Goal: Browse casually

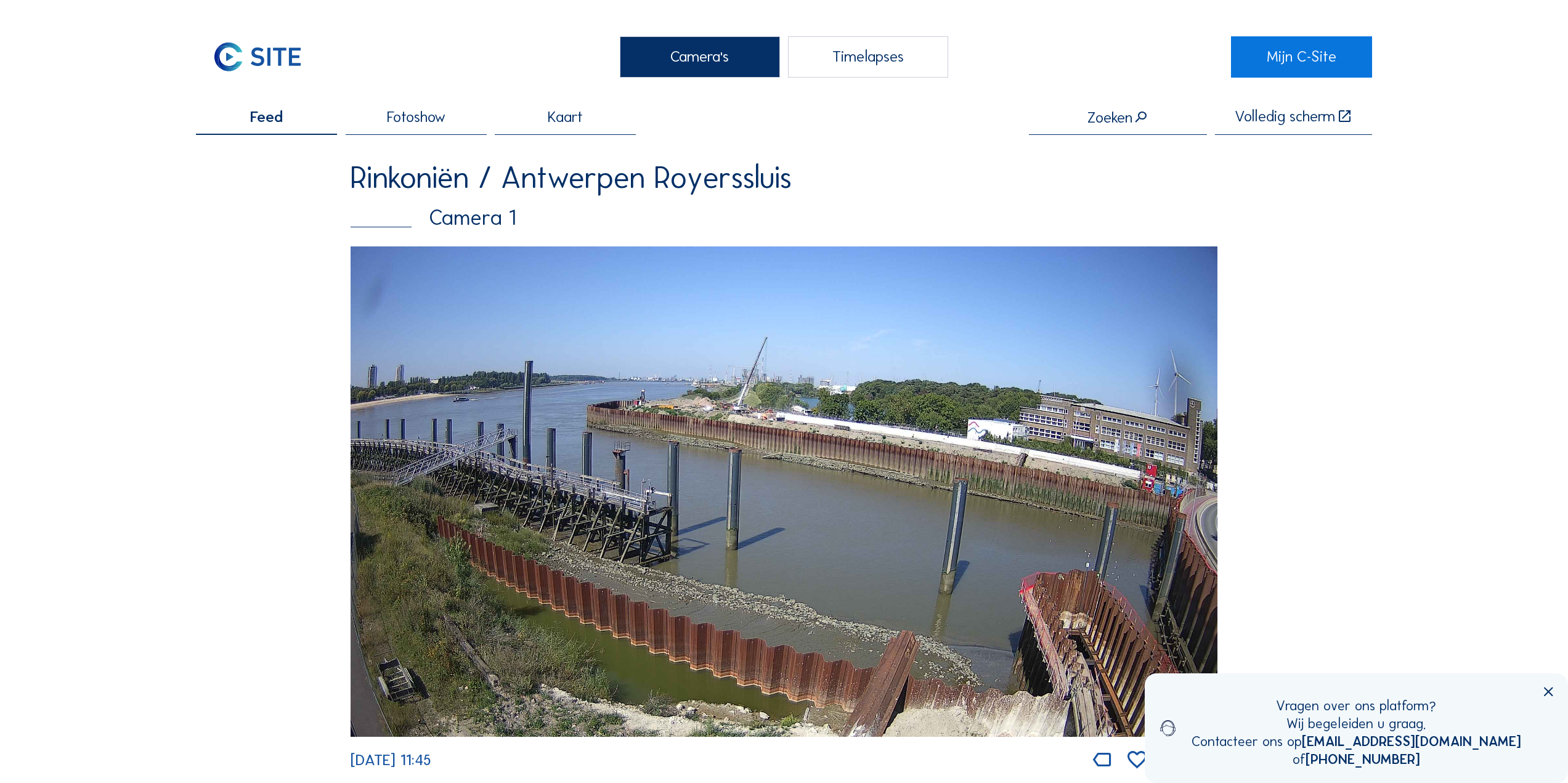
scroll to position [2280, 0]
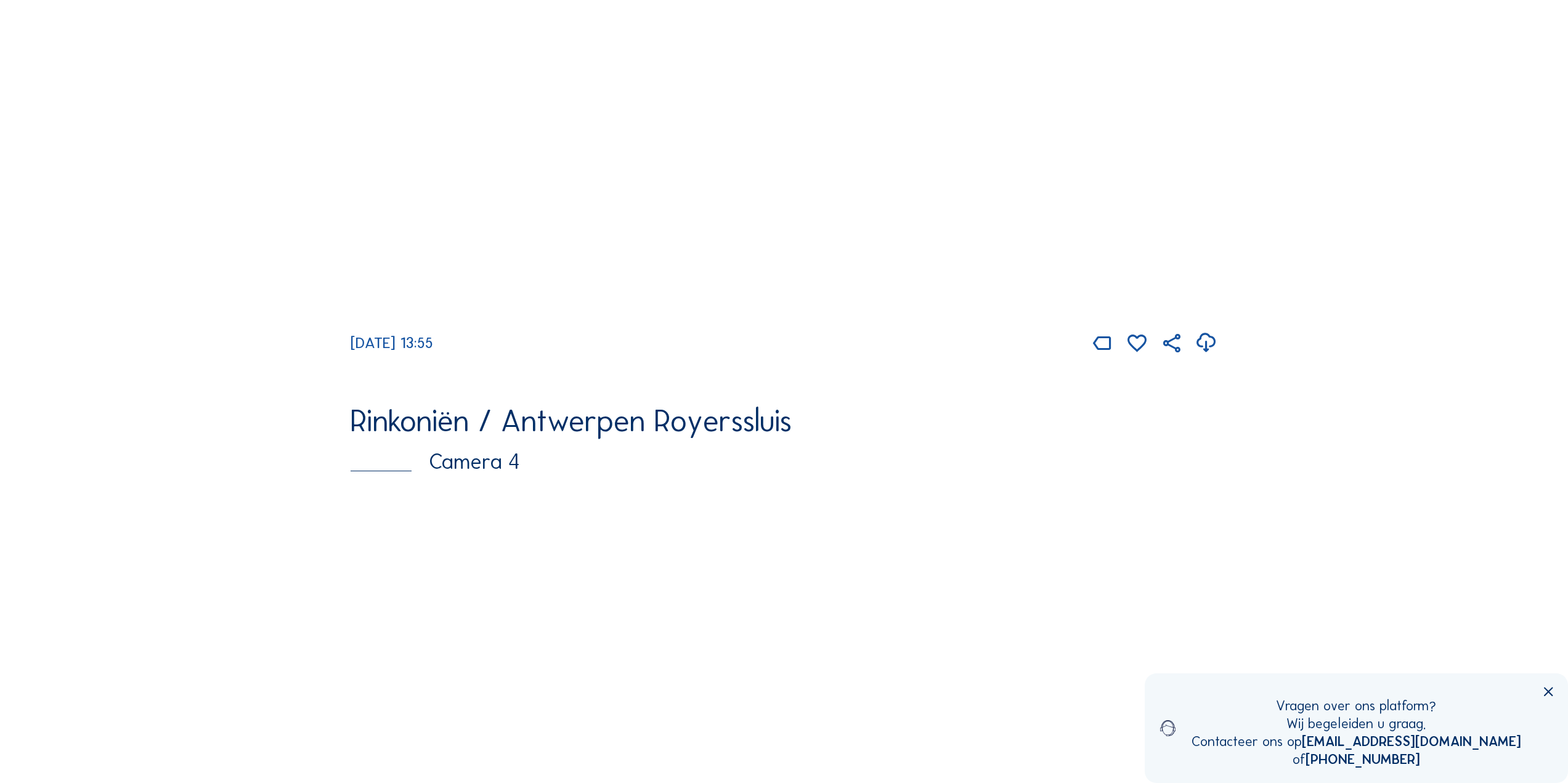
scroll to position [1602, 0]
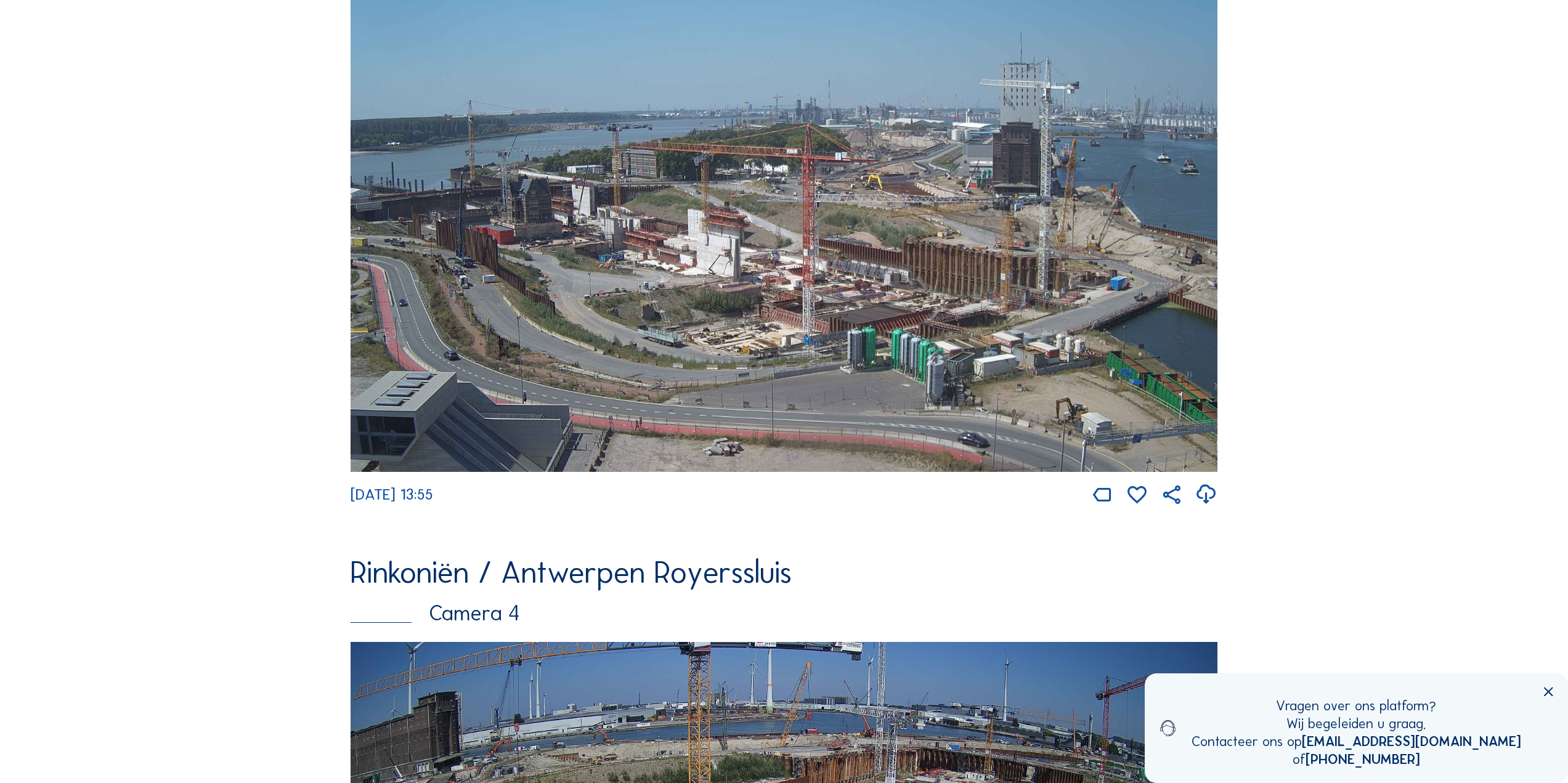
click at [506, 304] on img at bounding box center [783, 229] width 867 height 488
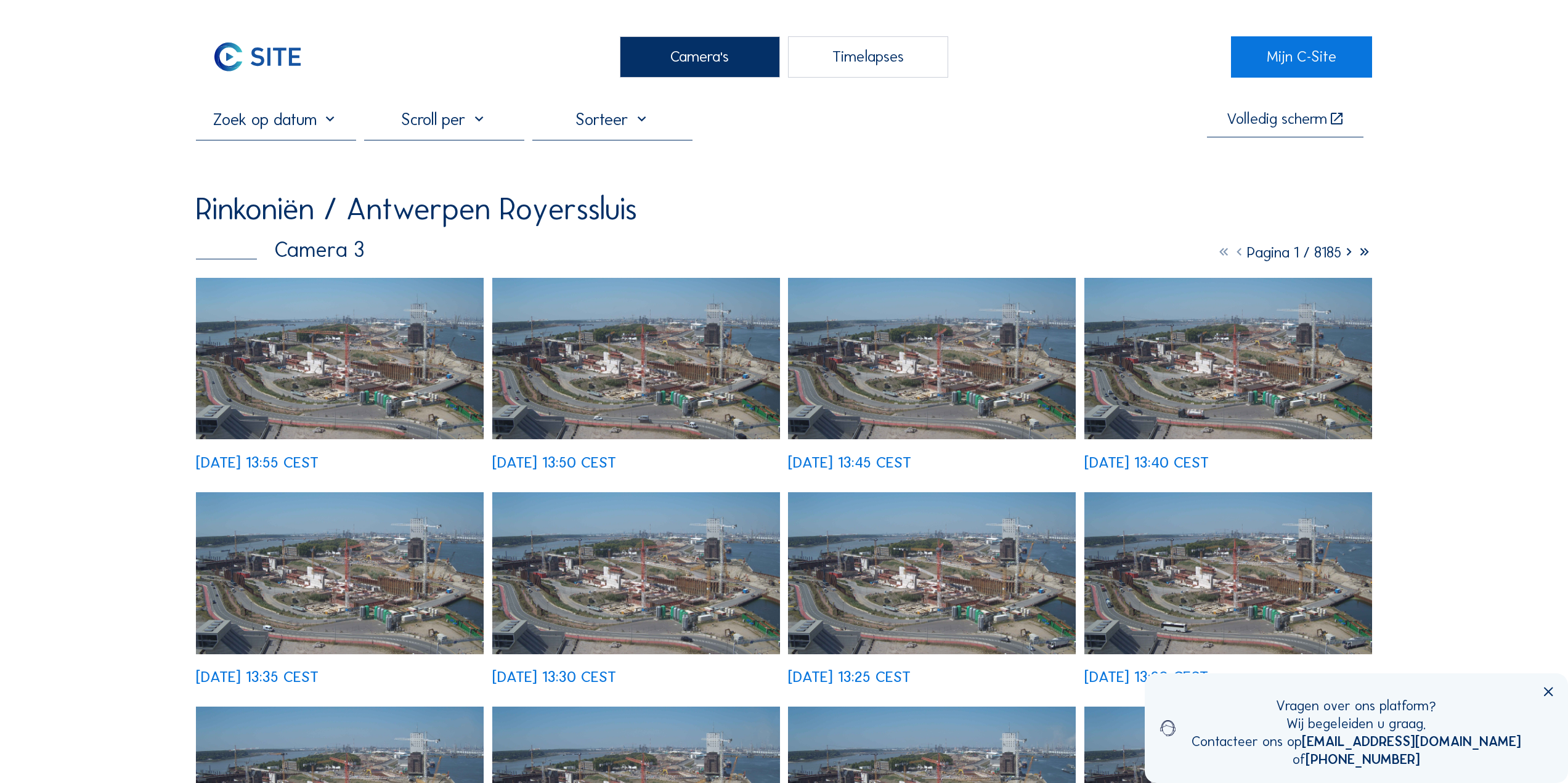
click at [398, 338] on img at bounding box center [339, 359] width 288 height 162
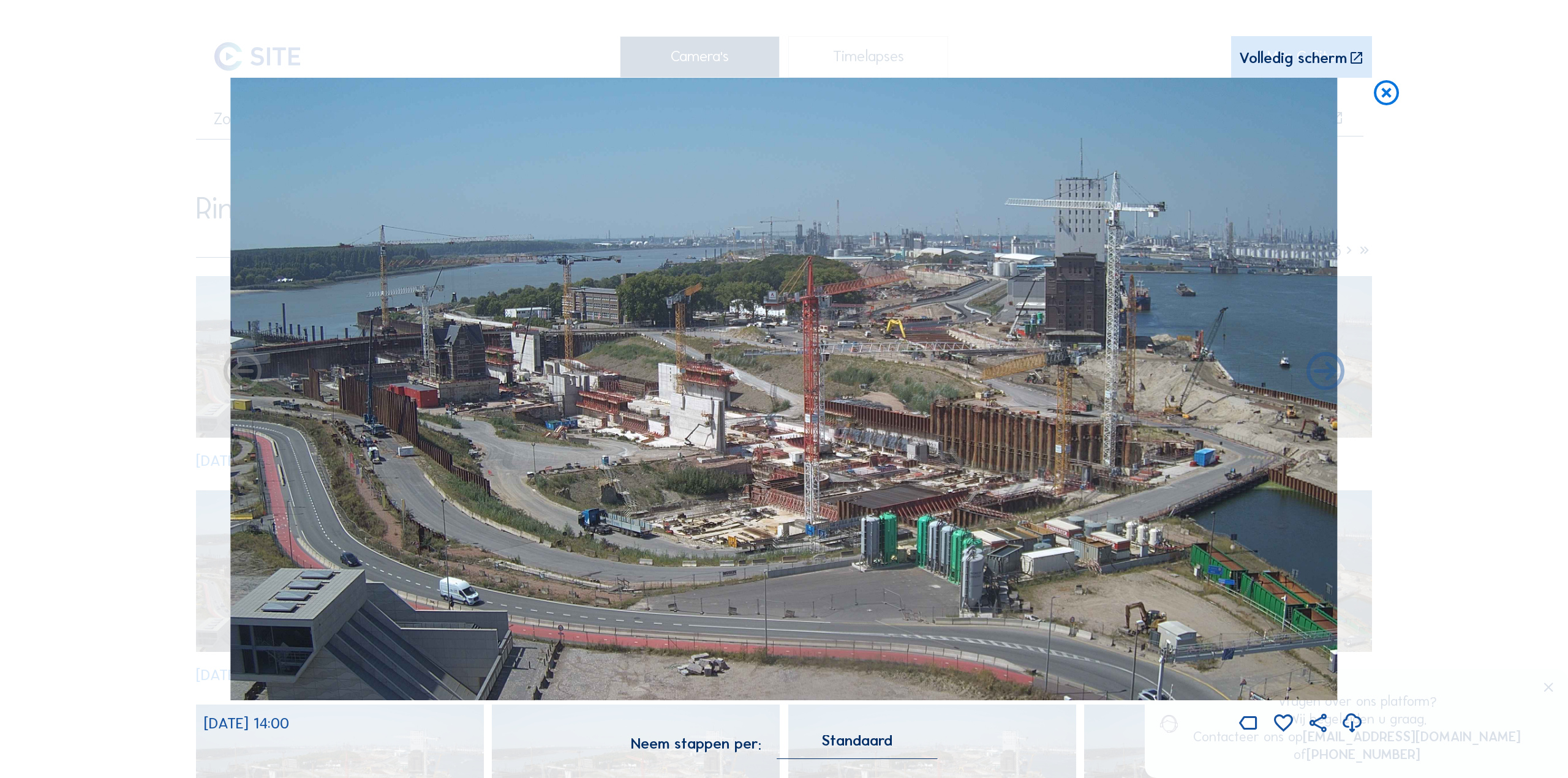
click at [403, 386] on div "Scroll om door de tijd te reizen | Druk op de 'Alt'-[PERSON_NAME] + scroll om t…" at bounding box center [784, 389] width 1568 height 778
click at [1390, 104] on icon at bounding box center [1386, 93] width 31 height 32
